Goal: Find specific page/section: Find specific page/section

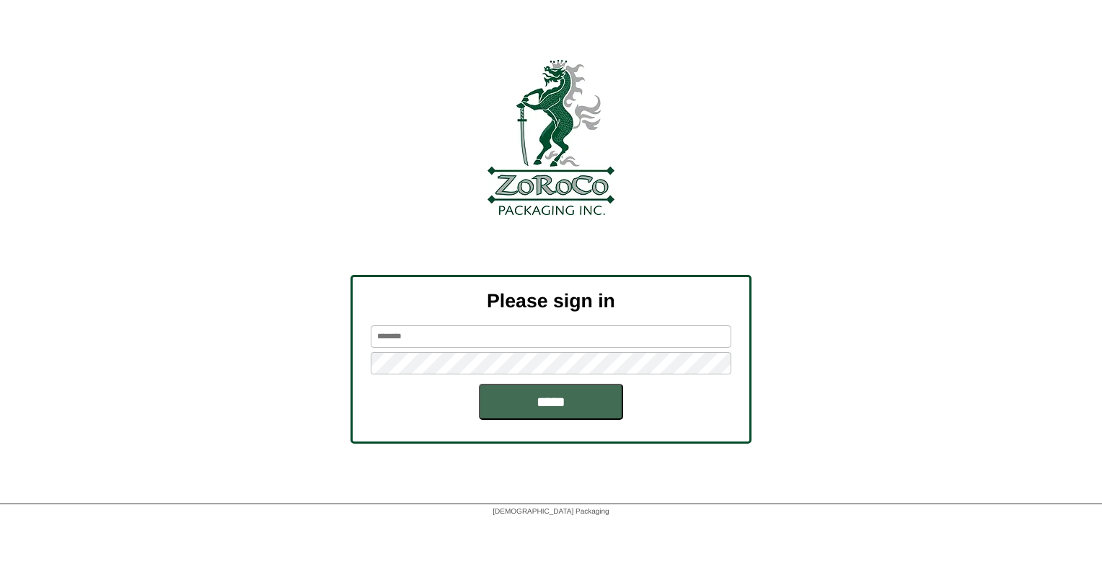
type input "******"
click at [541, 404] on input "*****" at bounding box center [551, 402] width 144 height 36
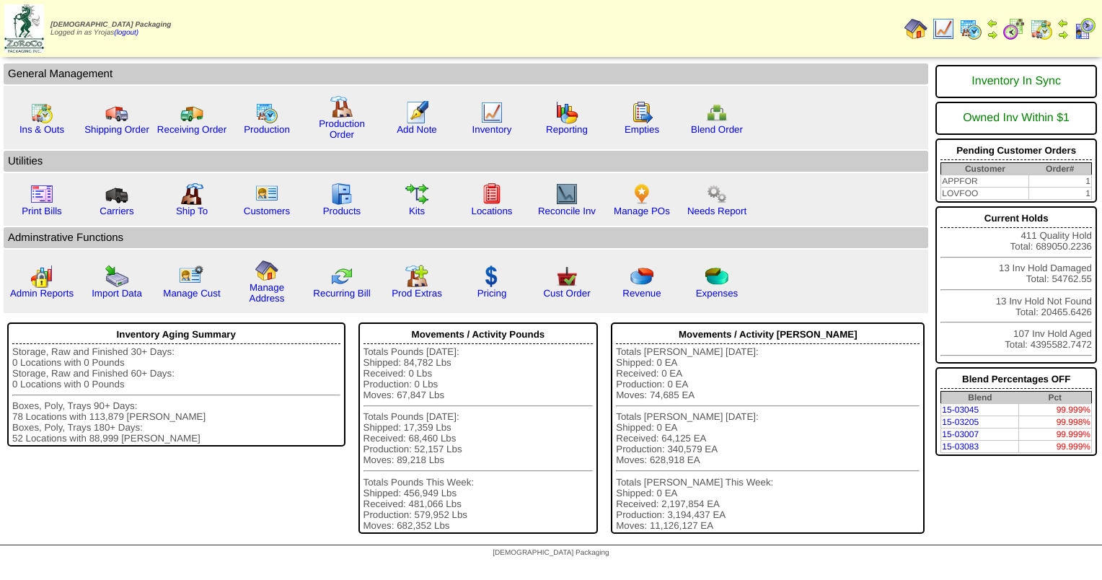
click at [967, 29] on img at bounding box center [970, 28] width 23 height 23
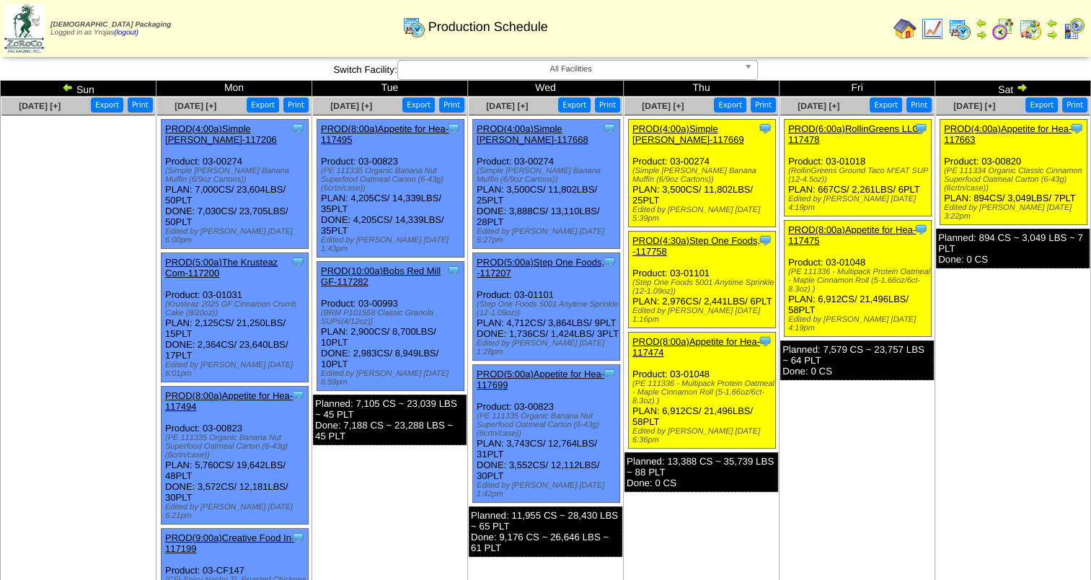
click at [729, 336] on link "PROD(8:00a)Appetite for Hea-117474" at bounding box center [696, 347] width 128 height 22
